Goal: Book appointment/travel/reservation

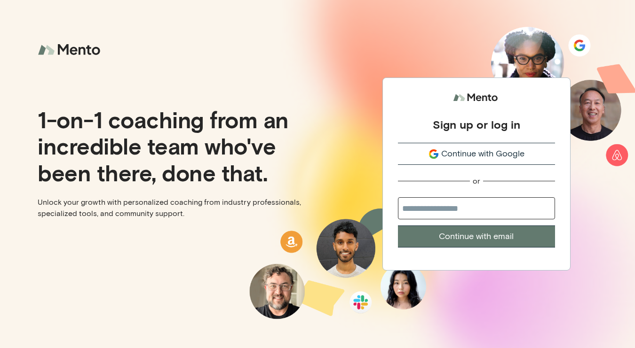
click at [495, 156] on span "Continue with Google" at bounding box center [482, 154] width 83 height 13
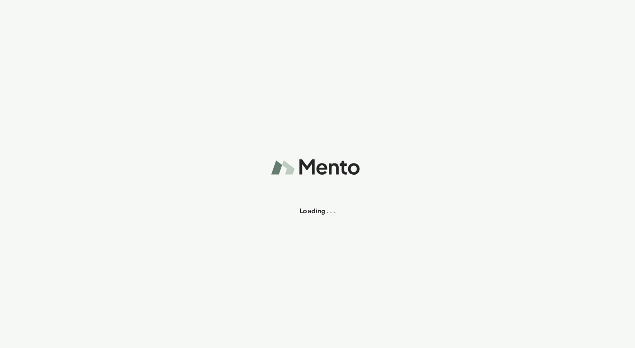
click at [479, 211] on div "Loading . . ." at bounding box center [317, 174] width 635 height 348
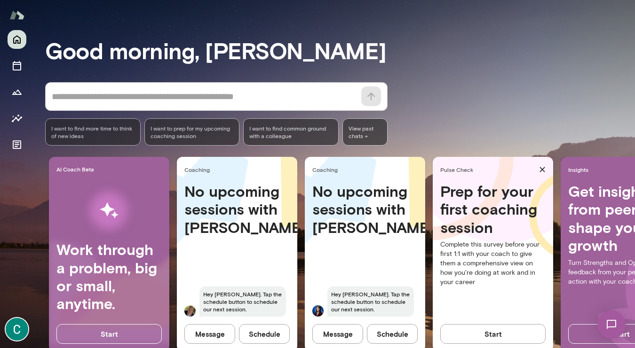
scroll to position [75, 0]
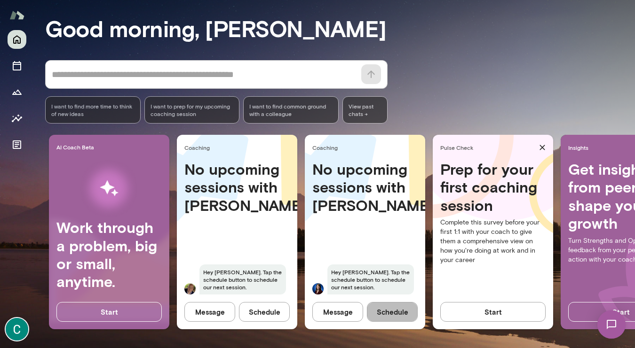
click at [384, 313] on button "Schedule" at bounding box center [392, 312] width 51 height 20
